Goal: Find specific page/section: Find specific page/section

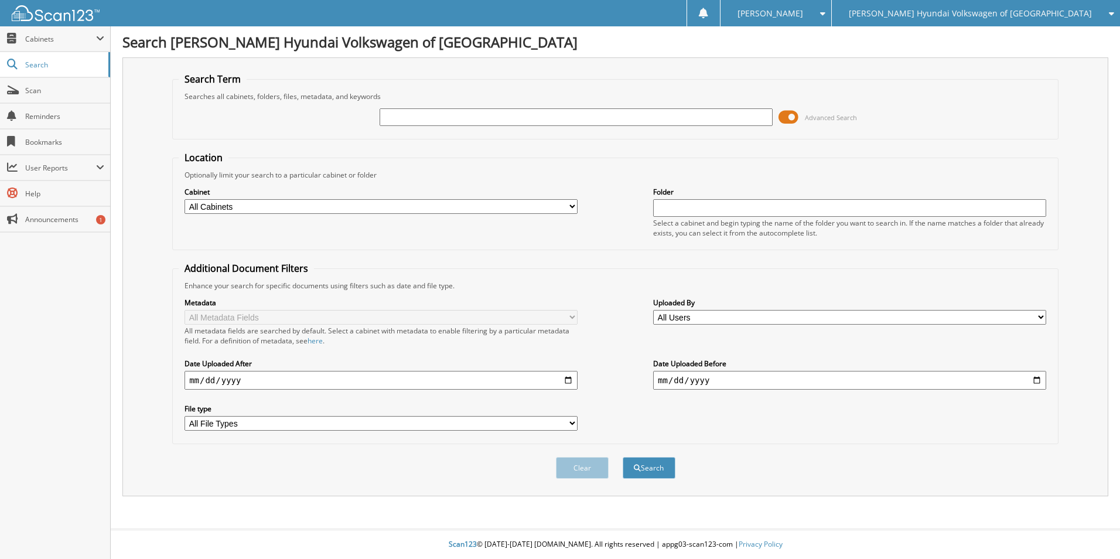
click at [435, 120] on input "text" at bounding box center [576, 117] width 393 height 18
type input "47928"
click at [623, 457] on button "Search" at bounding box center [649, 468] width 53 height 22
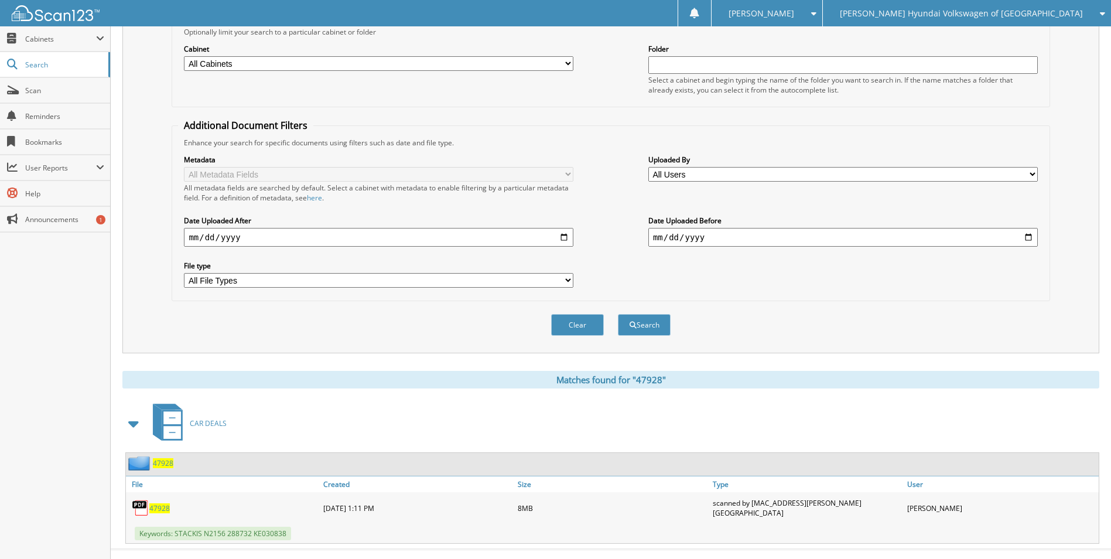
scroll to position [161, 0]
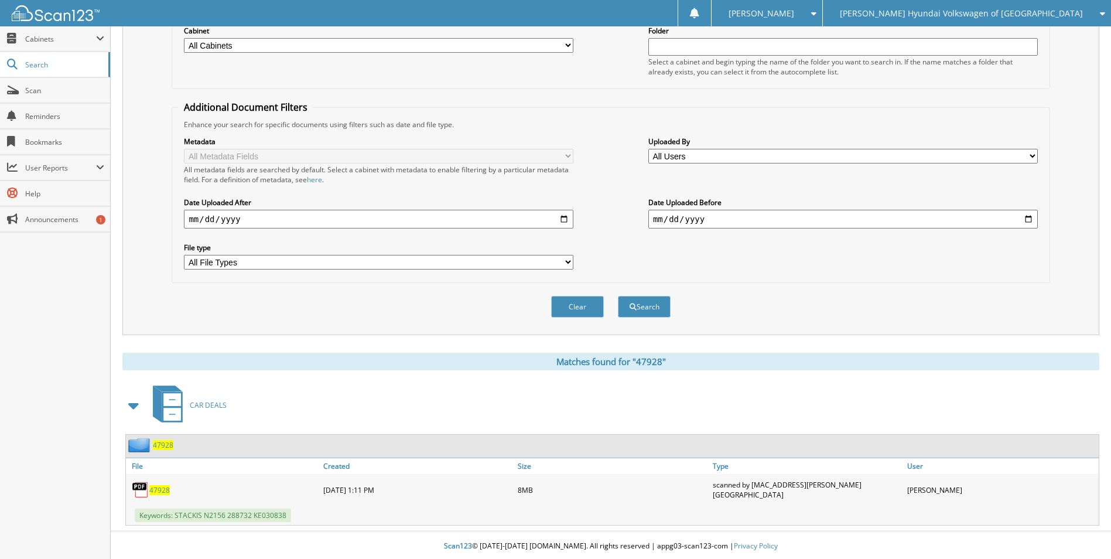
click at [155, 488] on span "47928" at bounding box center [159, 490] width 21 height 10
click at [165, 492] on span "47928" at bounding box center [159, 490] width 21 height 10
drag, startPoint x: 336, startPoint y: 422, endPoint x: 318, endPoint y: 423, distance: 18.2
click at [336, 422] on div "CAR DEALS" at bounding box center [610, 405] width 977 height 46
click at [154, 491] on span "47928" at bounding box center [159, 490] width 21 height 10
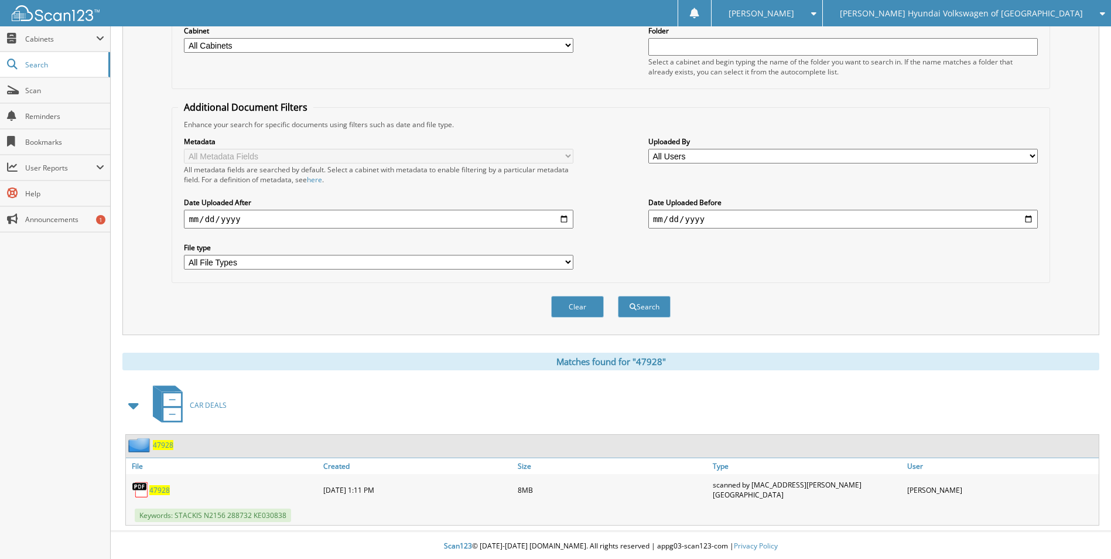
click at [590, 122] on div "Enhance your search for specific documents using filters such as date and file …" at bounding box center [610, 125] width 865 height 10
click at [155, 491] on span "47928" at bounding box center [159, 490] width 21 height 10
click at [1077, 59] on div "Search Term Searches all cabinets, folders, files, metadata, and keywords 47928…" at bounding box center [610, 115] width 977 height 439
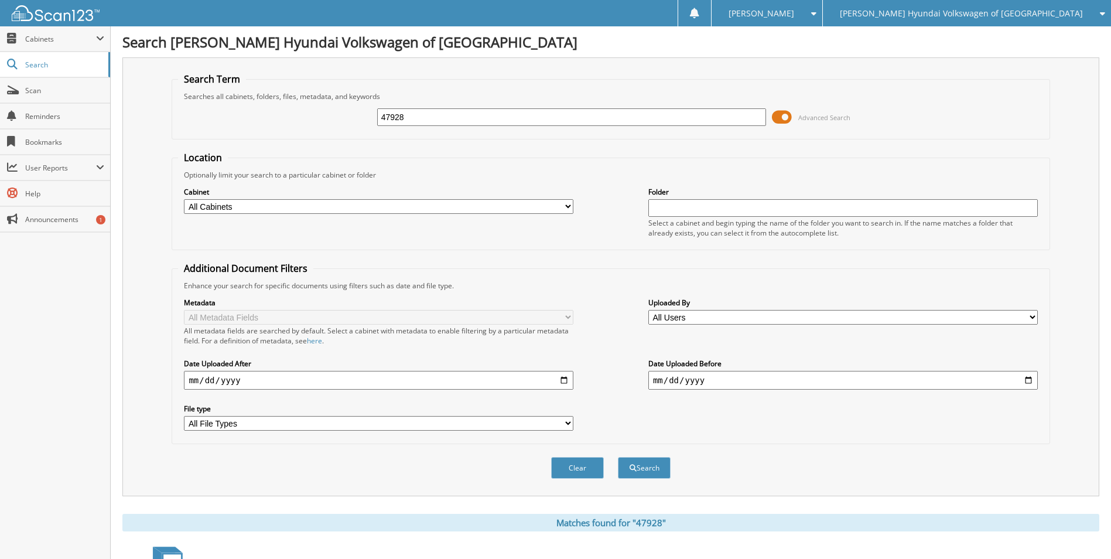
click at [501, 131] on div "47928 Advanced Search" at bounding box center [610, 117] width 865 height 32
click at [639, 107] on div "47928" at bounding box center [572, 117] width 390 height 20
click at [639, 108] on div "47928" at bounding box center [572, 117] width 390 height 20
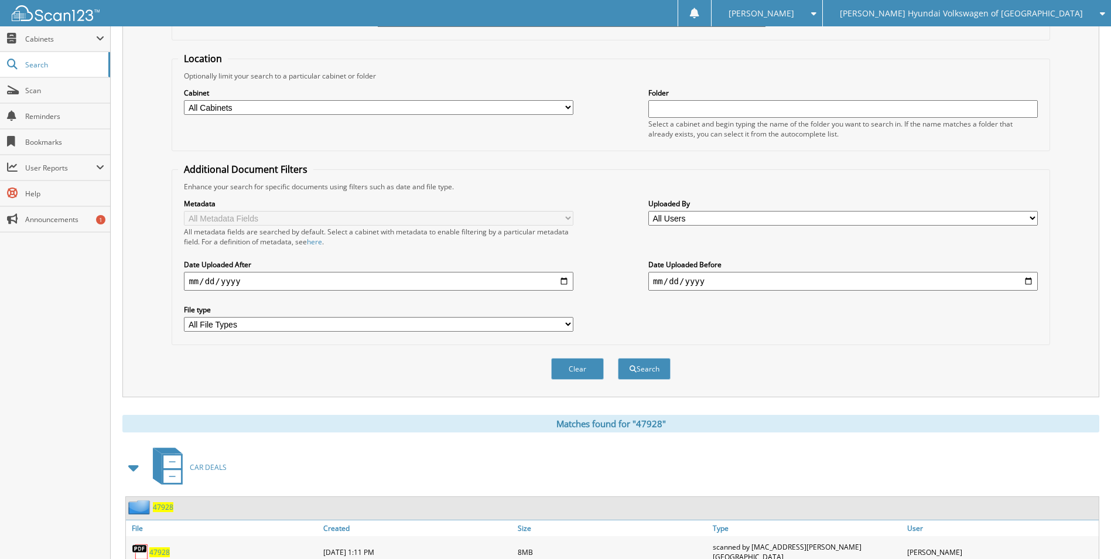
scroll to position [161, 0]
